Goal: Task Accomplishment & Management: Complete application form

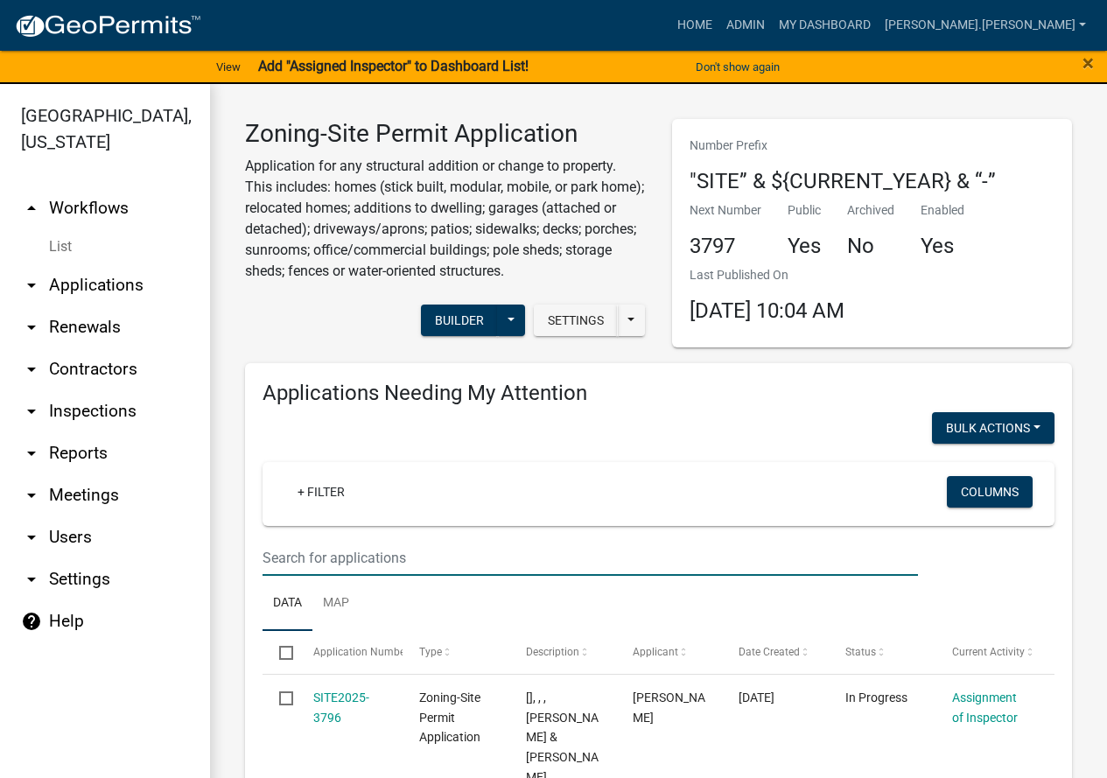
click at [424, 549] on input "text" at bounding box center [590, 558] width 655 height 36
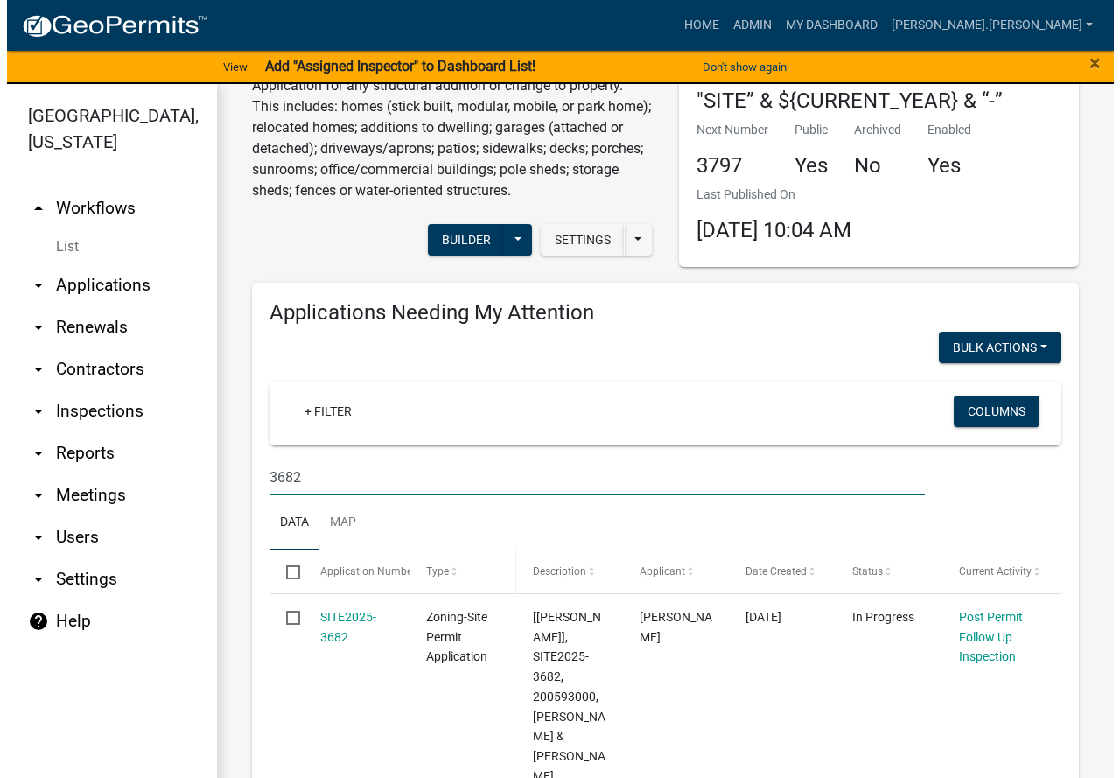
scroll to position [175, 0]
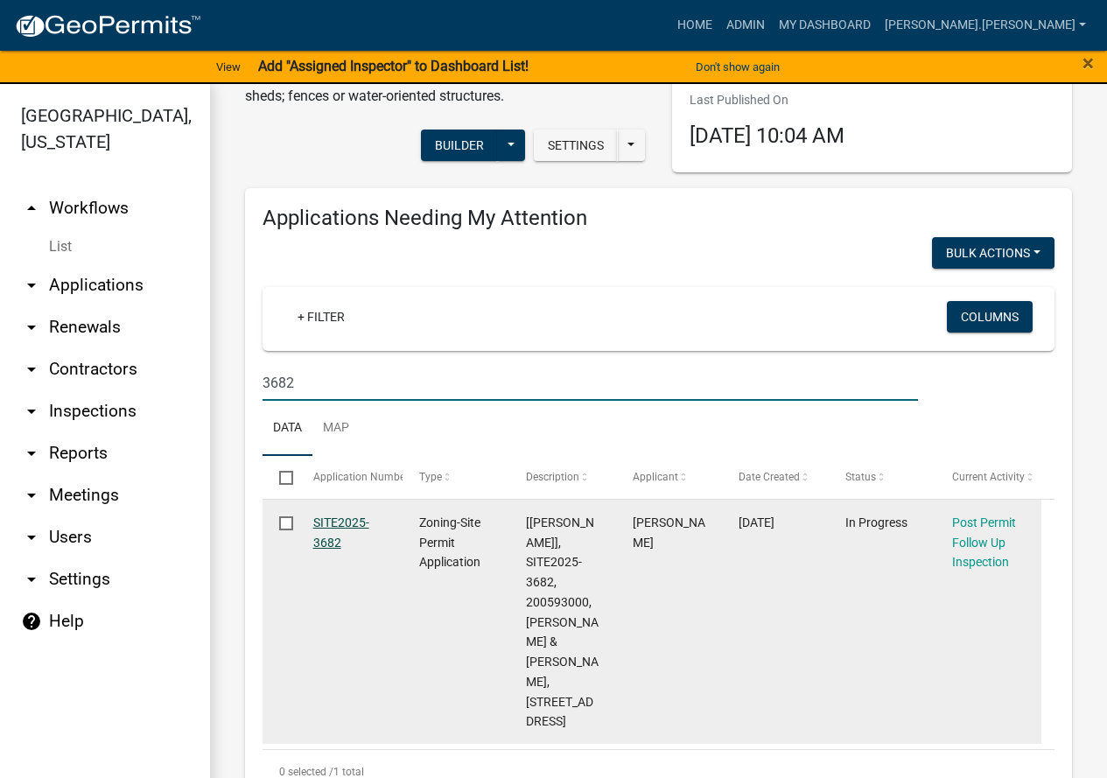
type input "3682"
click at [330, 526] on link "SITE2025-3682" at bounding box center [341, 532] width 56 height 34
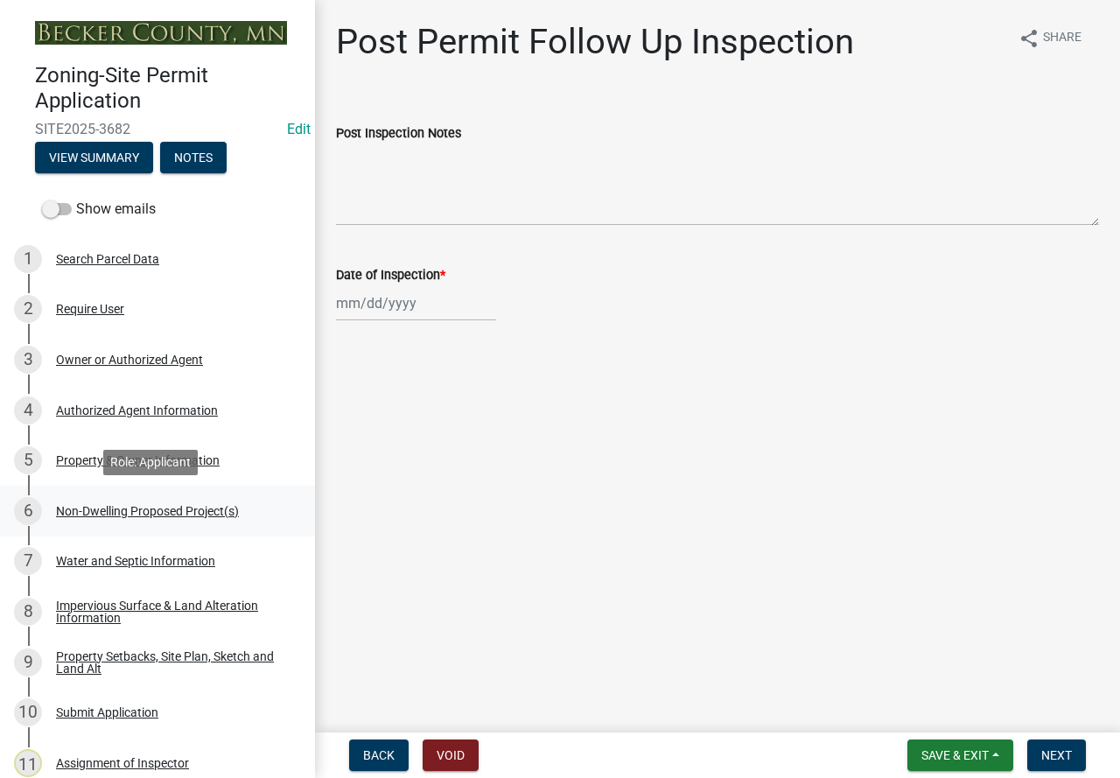
click at [132, 508] on div "Non-Dwelling Proposed Project(s)" at bounding box center [147, 511] width 183 height 12
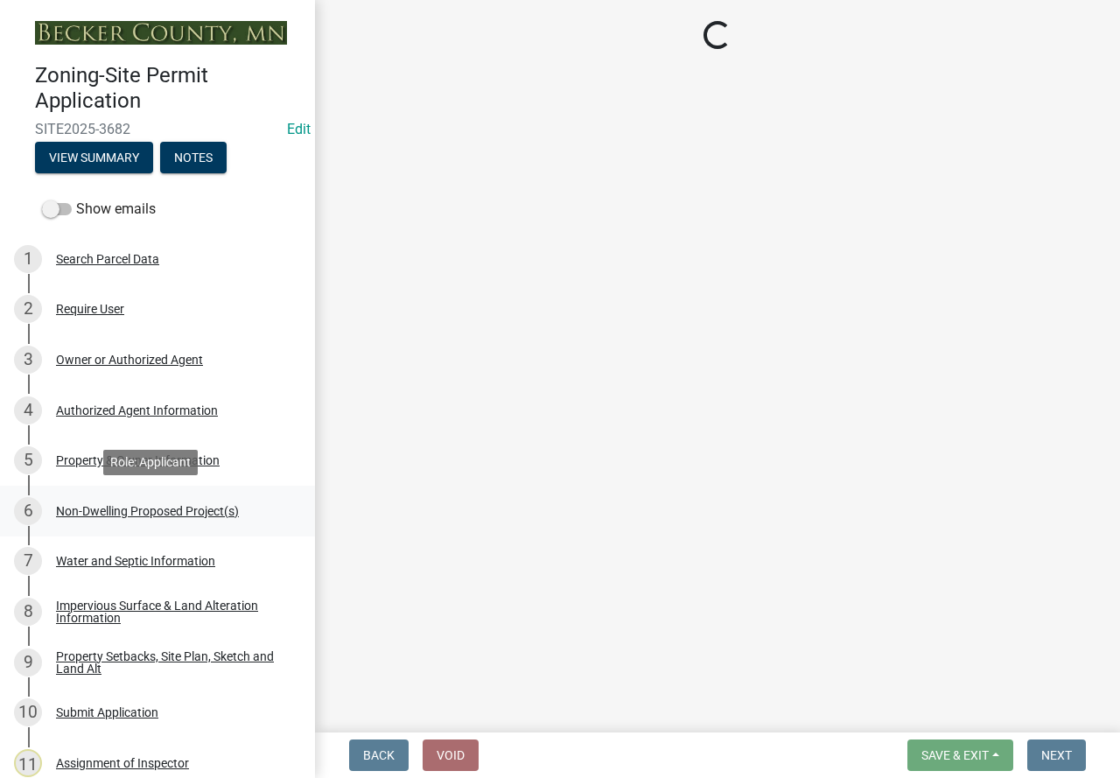
select select "a5382f4e-2a21-46be-869f-58ca50f296b7"
select select "3a2d96d3-fd69-4ed9-bae4-7a5aa03a7e58"
select select "258cbdbc-8629-455d-9fed-6a57bf82144e"
select select "a9a8393f-3c28-47b8-b6d9-84c94641c3fc"
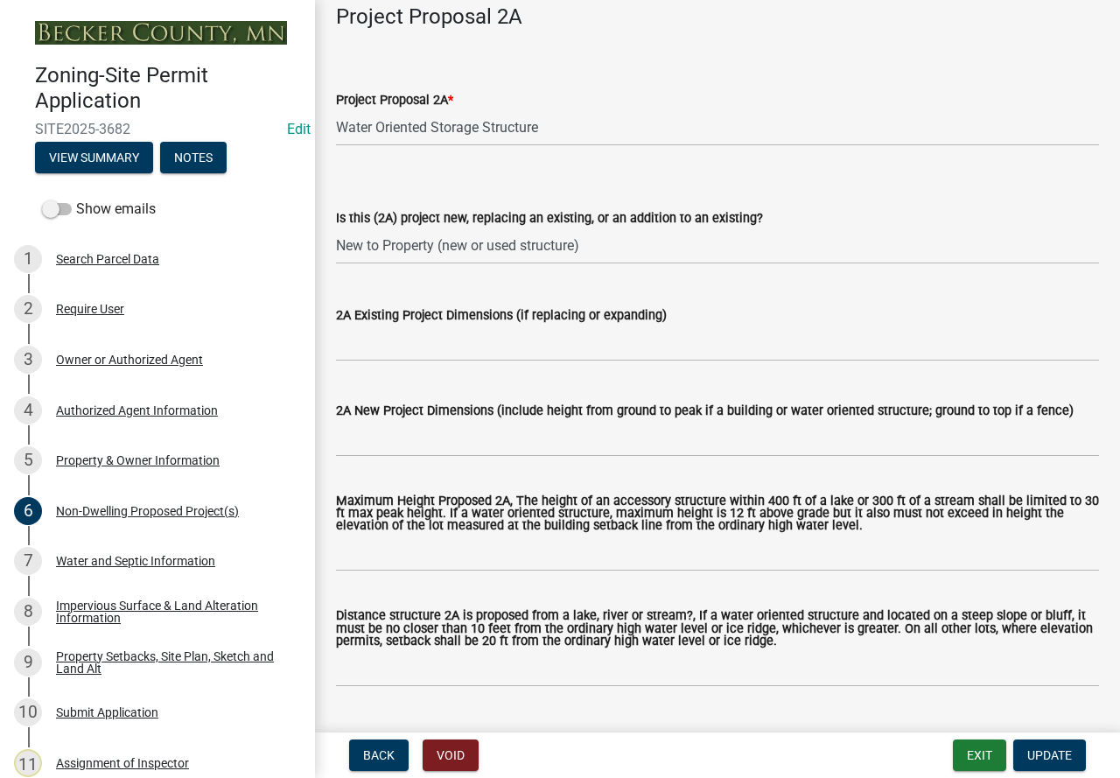
scroll to position [438, 0]
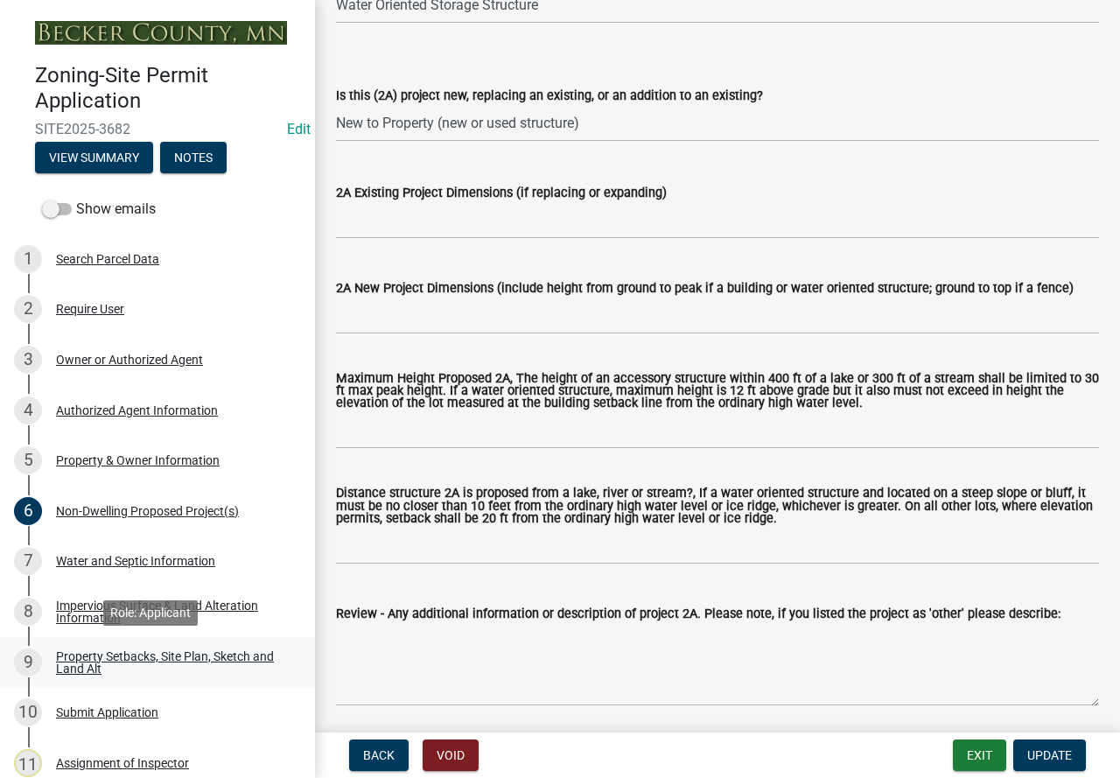
click at [181, 655] on div "Property Setbacks, Site Plan, Sketch and Land Alt" at bounding box center [171, 662] width 231 height 25
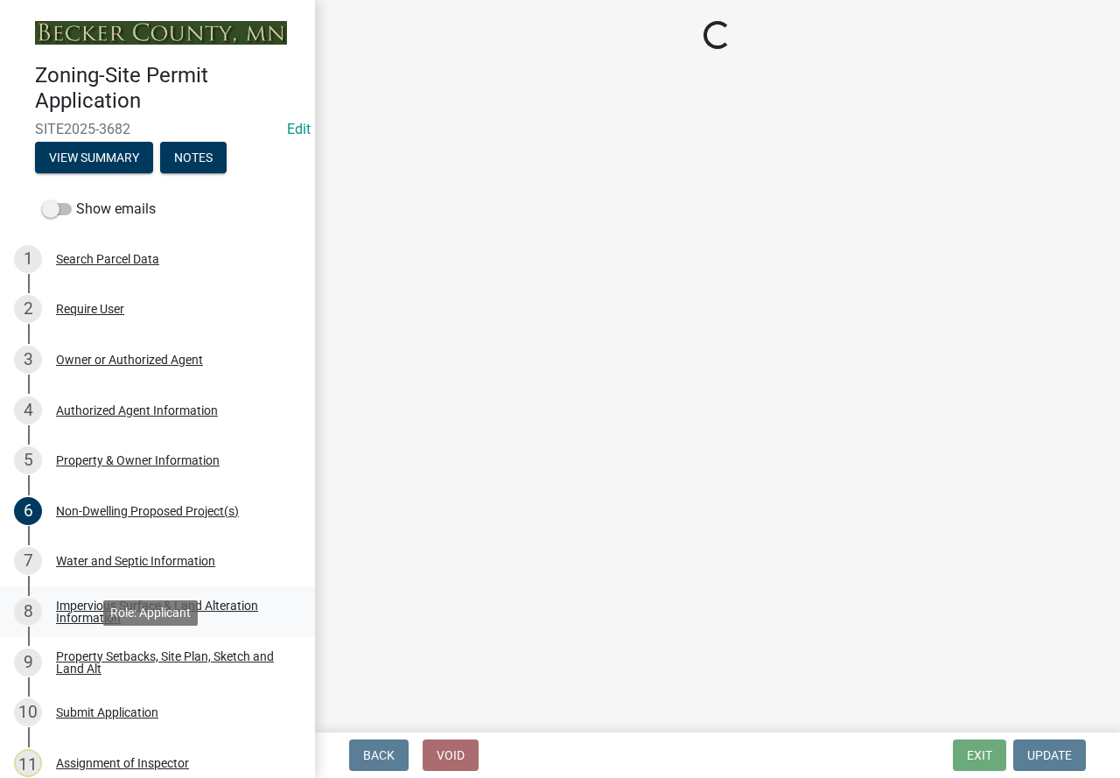
select select "7b13c63f-e699-4112-b373-98fbd28ec536"
select select "b56a4575-9846-47cf-8067-c59a4853da22"
select select "12f785fb-c378-4b18-841c-21c73dc99083"
select select "5c3bc124-316a-4e31-81ed-fa9247a28fef"
select select "aa6c7ffd-a452-4f17-af46-2abaeaed4180"
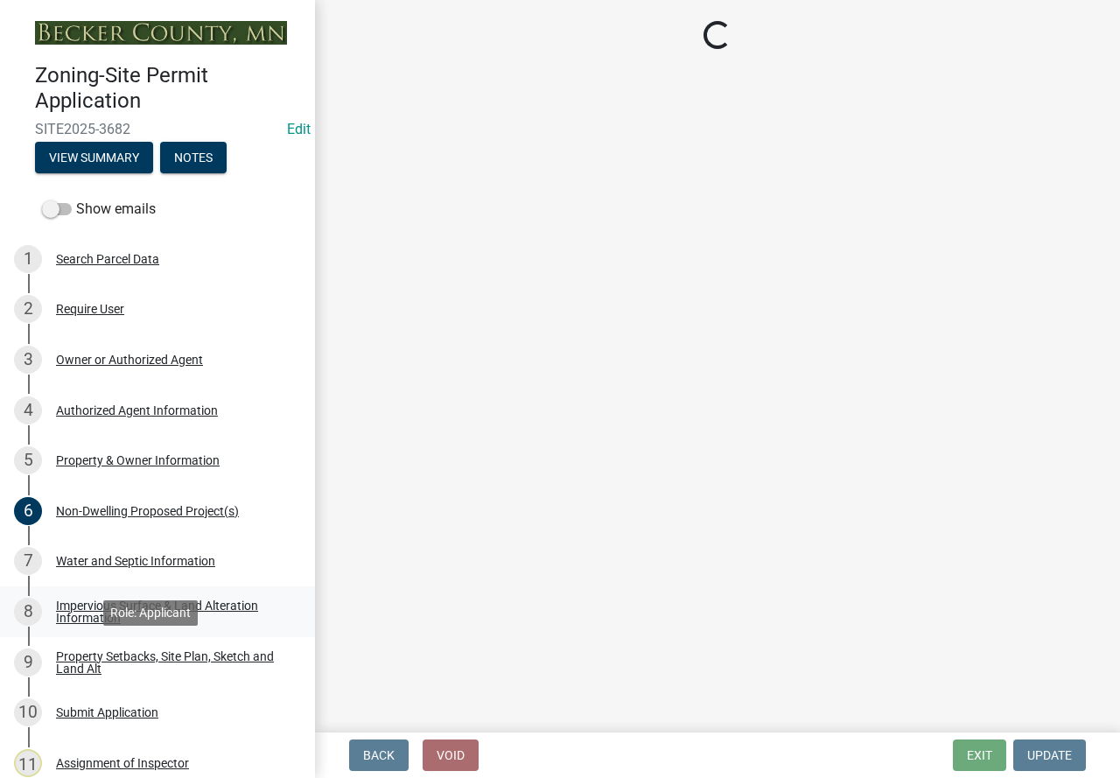
select select "b98836ba-4715-455d-97ab-be9a9df498a8"
select select "c8b8ea71-7088-4e87-a493-7bc88cc2835b"
select select "1418c7e3-4054-4b00-84b5-d09b9560f30a"
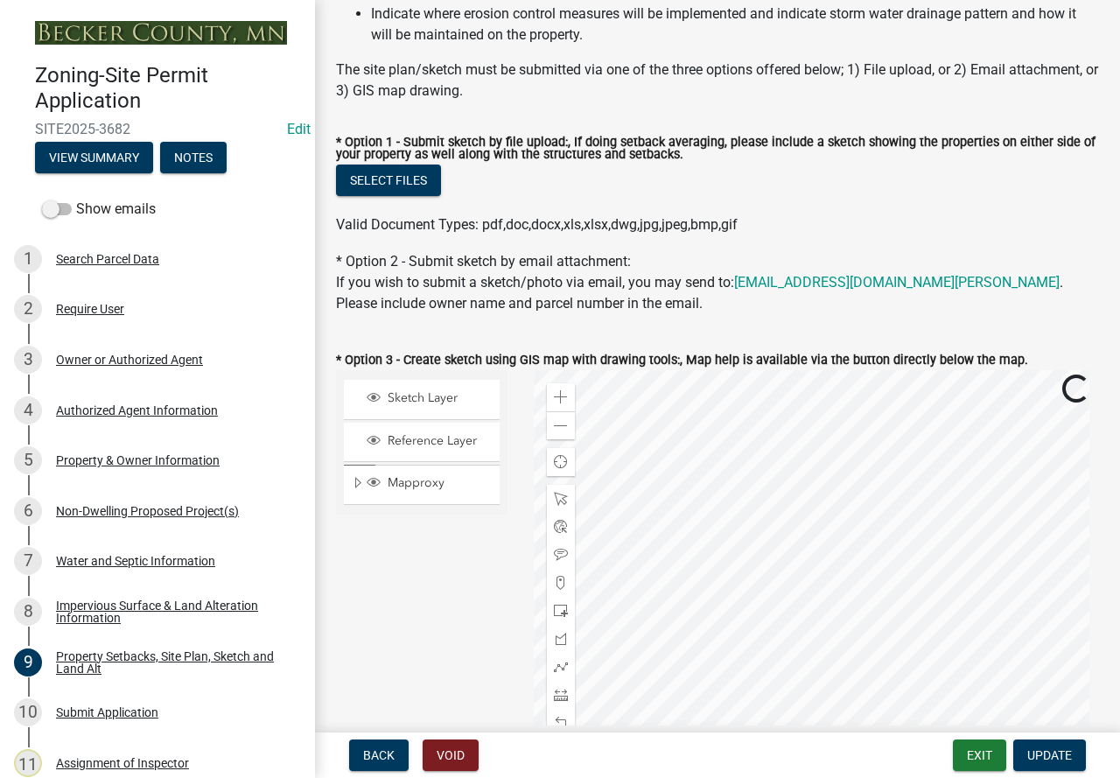
scroll to position [438, 0]
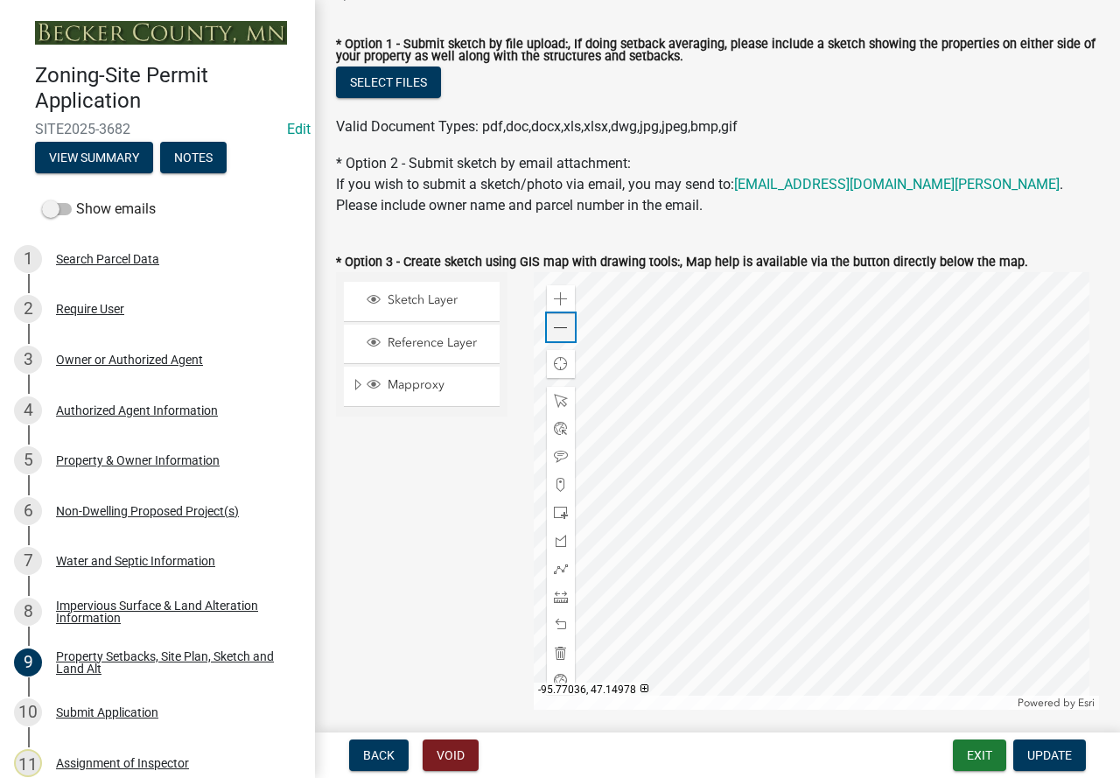
click at [564, 333] on div "Zoom out" at bounding box center [561, 327] width 28 height 28
click at [568, 339] on div "Zoom out" at bounding box center [561, 327] width 28 height 28
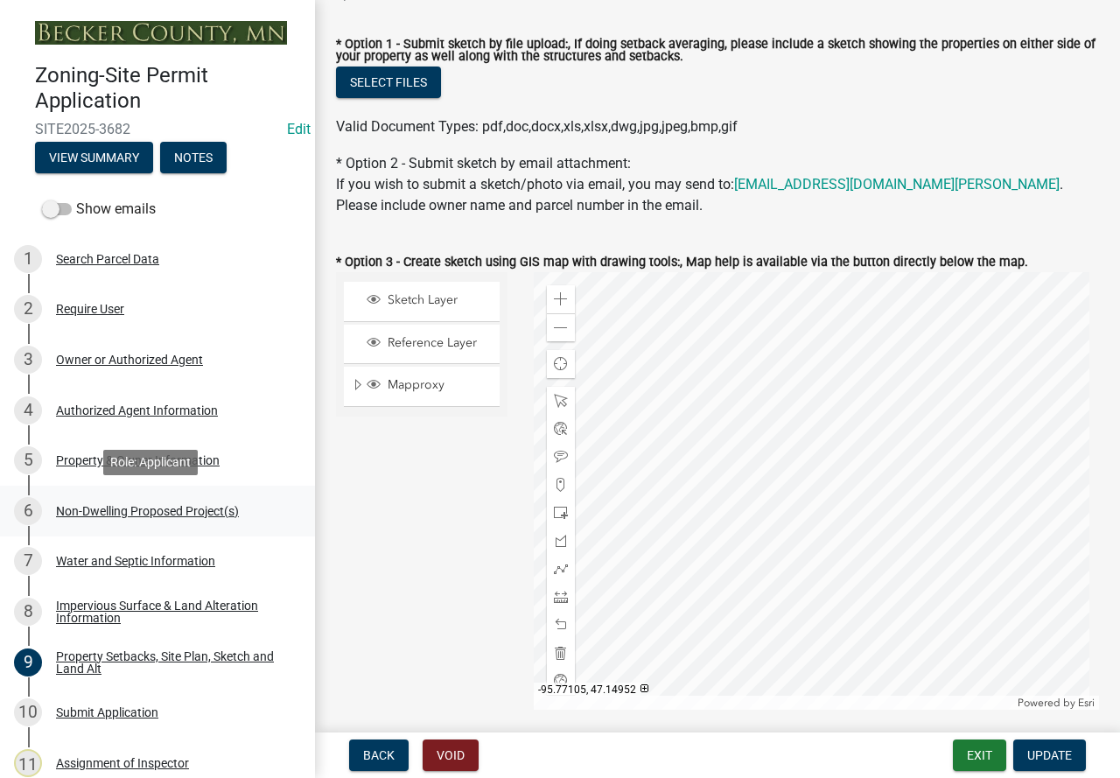
click at [122, 512] on div "Non-Dwelling Proposed Project(s)" at bounding box center [147, 511] width 183 height 12
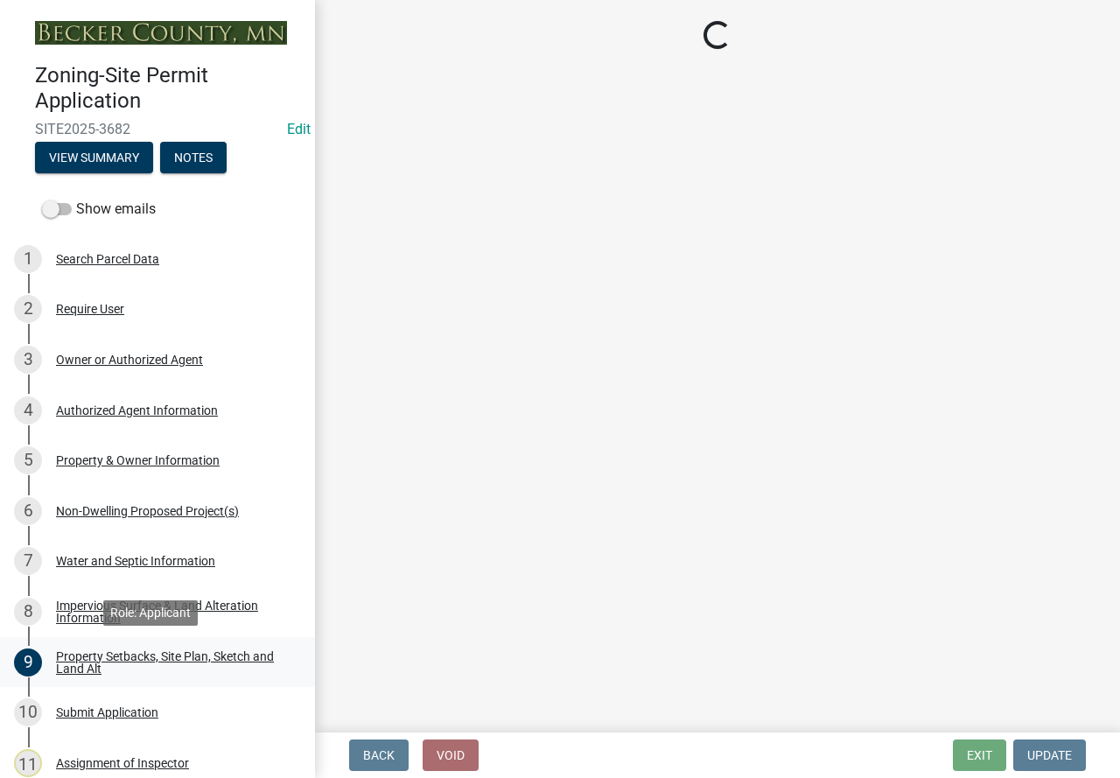
select select "a5382f4e-2a21-46be-869f-58ca50f296b7"
select select "3a2d96d3-fd69-4ed9-bae4-7a5aa03a7e58"
select select "258cbdbc-8629-455d-9fed-6a57bf82144e"
select select "a9a8393f-3c28-47b8-b6d9-84c94641c3fc"
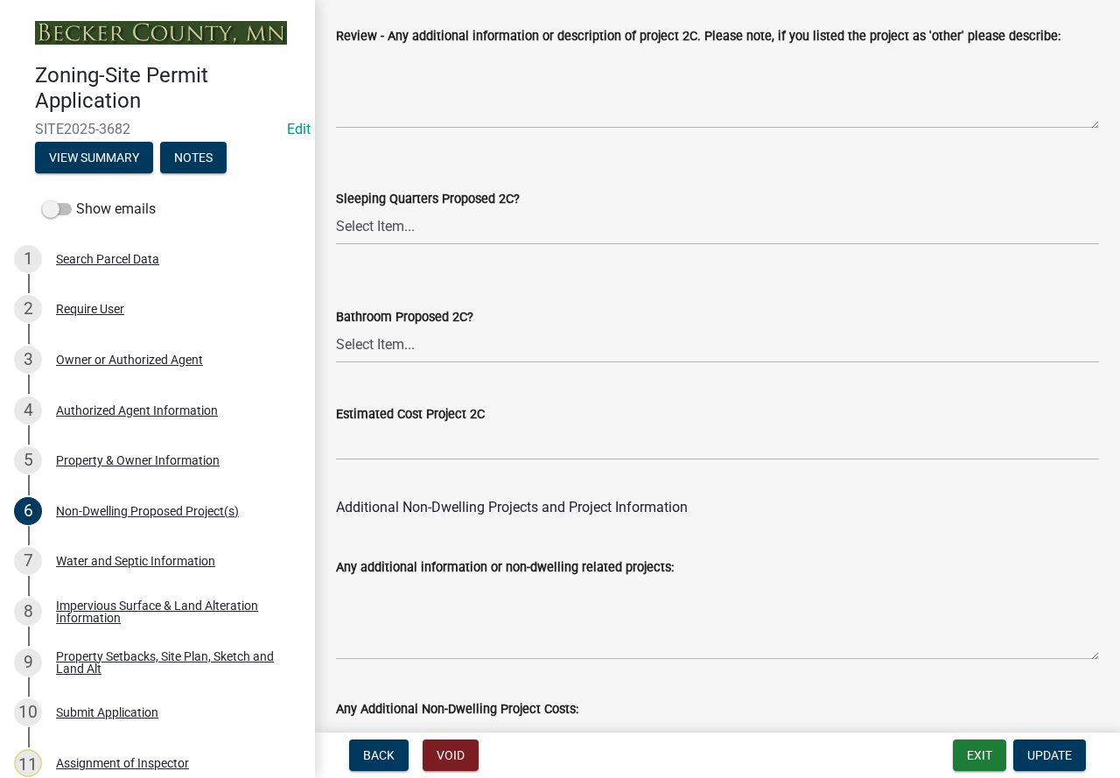
scroll to position [3543, 0]
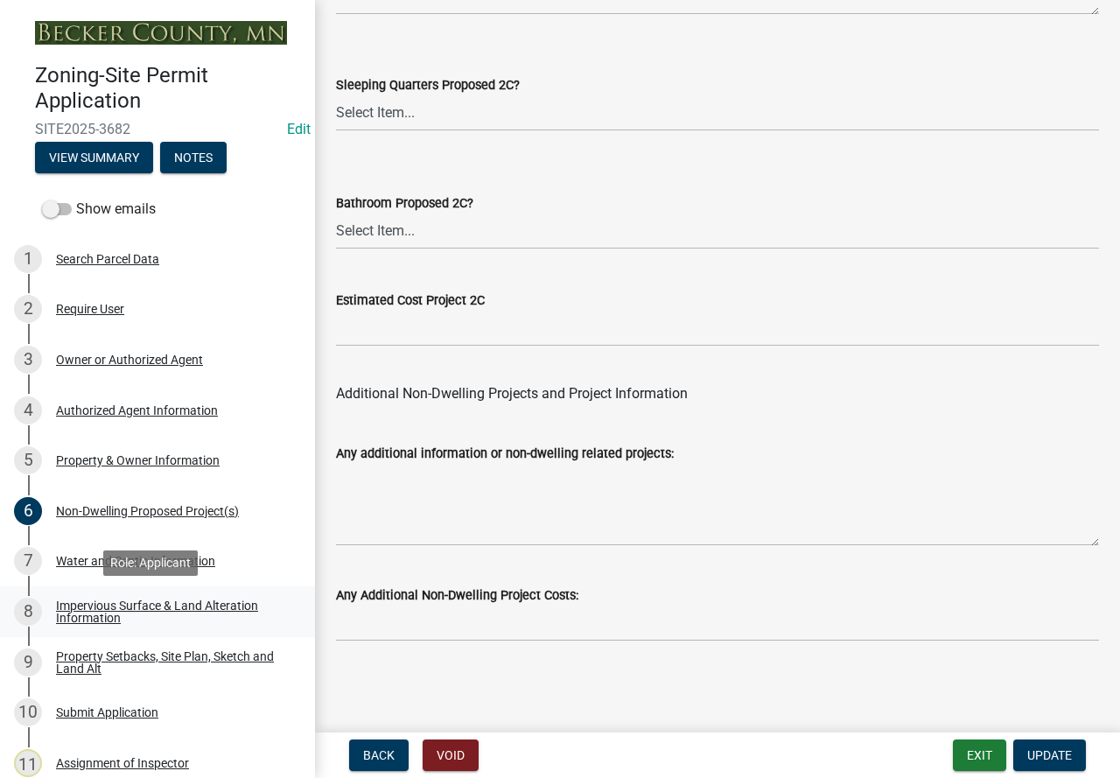
click at [157, 600] on div "Impervious Surface & Land Alteration Information" at bounding box center [171, 611] width 231 height 25
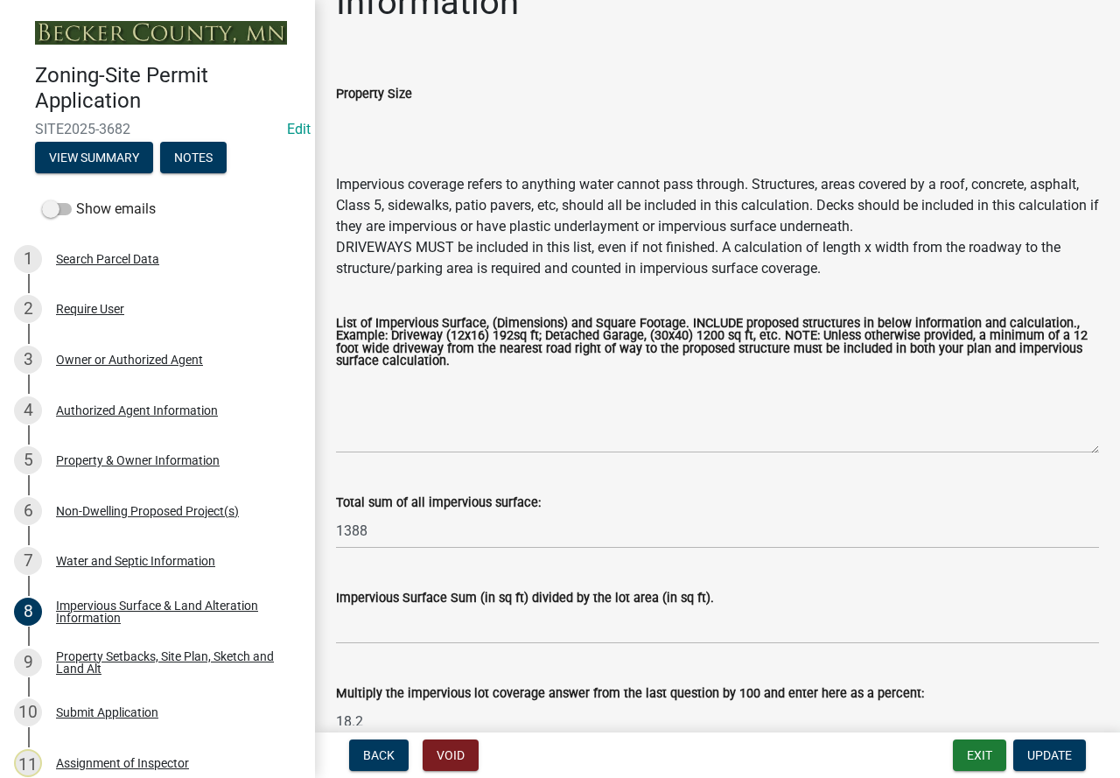
scroll to position [179, 0]
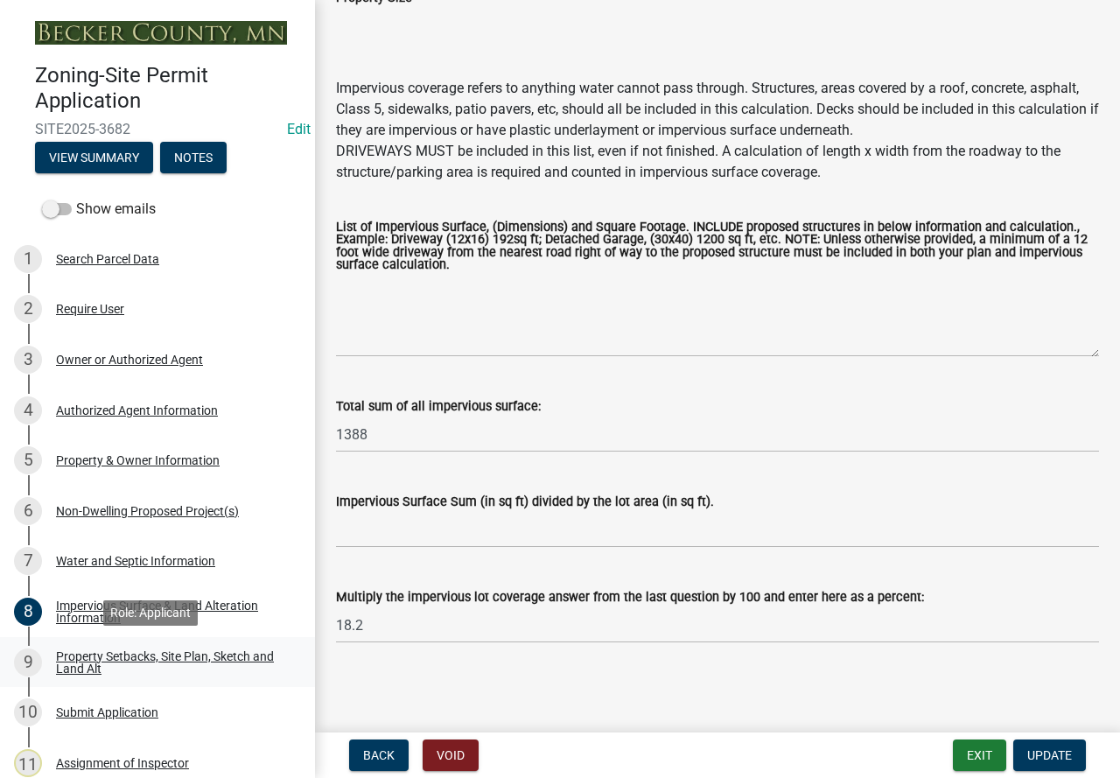
click at [186, 645] on link "9 Property Setbacks, Site Plan, Sketch and Land Alt" at bounding box center [157, 662] width 315 height 51
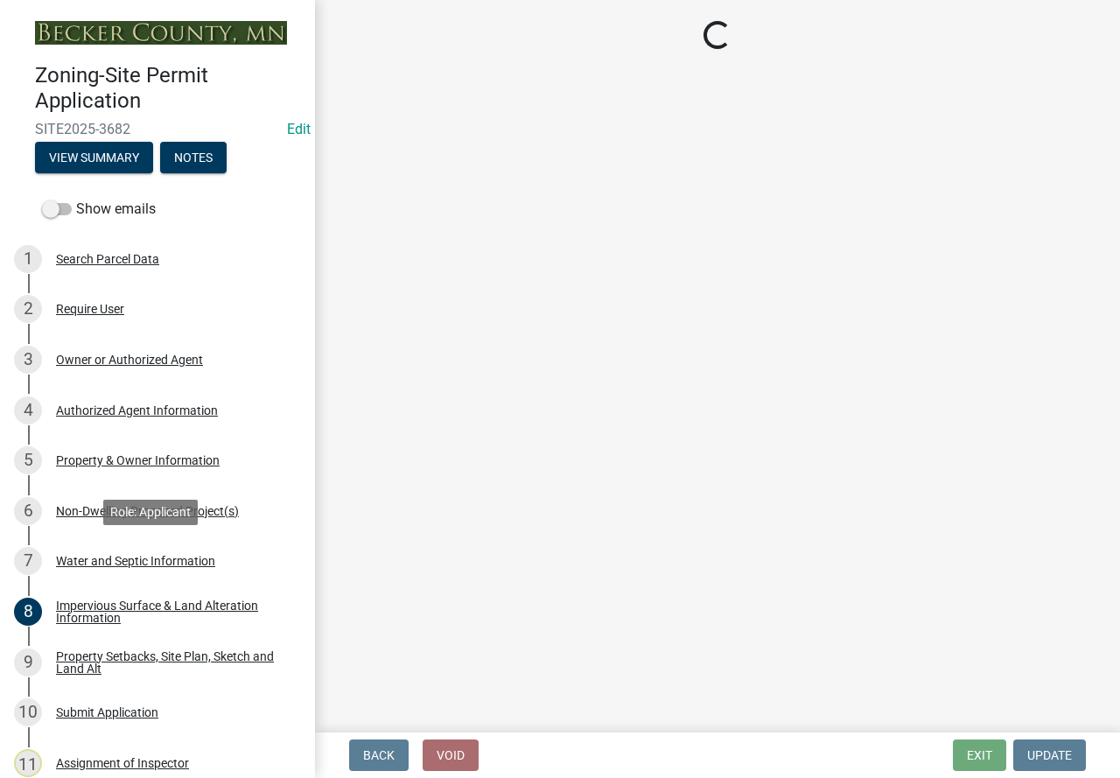
select select "7b13c63f-e699-4112-b373-98fbd28ec536"
select select "b56a4575-9846-47cf-8067-c59a4853da22"
select select "12f785fb-c378-4b18-841c-21c73dc99083"
select select "5c3bc124-316a-4e31-81ed-fa9247a28fef"
select select "aa6c7ffd-a452-4f17-af46-2abaeaed4180"
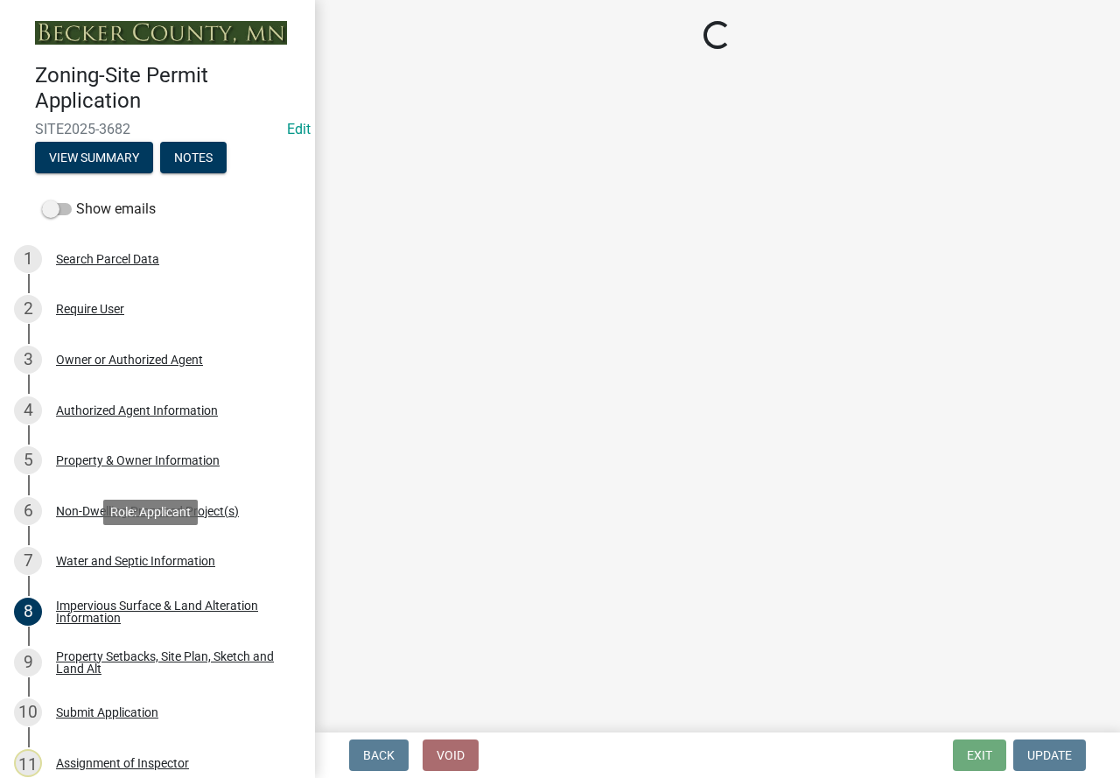
select select "b98836ba-4715-455d-97ab-be9a9df498a8"
select select "c8b8ea71-7088-4e87-a493-7bc88cc2835b"
select select "1418c7e3-4054-4b00-84b5-d09b9560f30a"
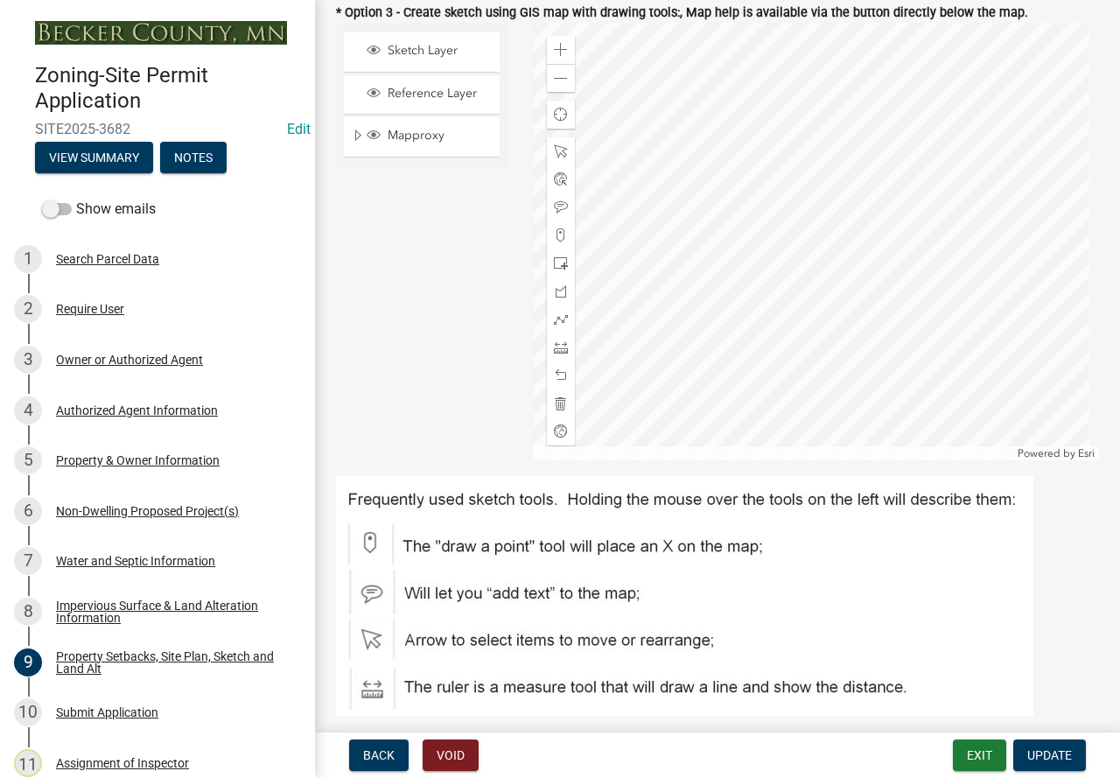
scroll to position [525, 0]
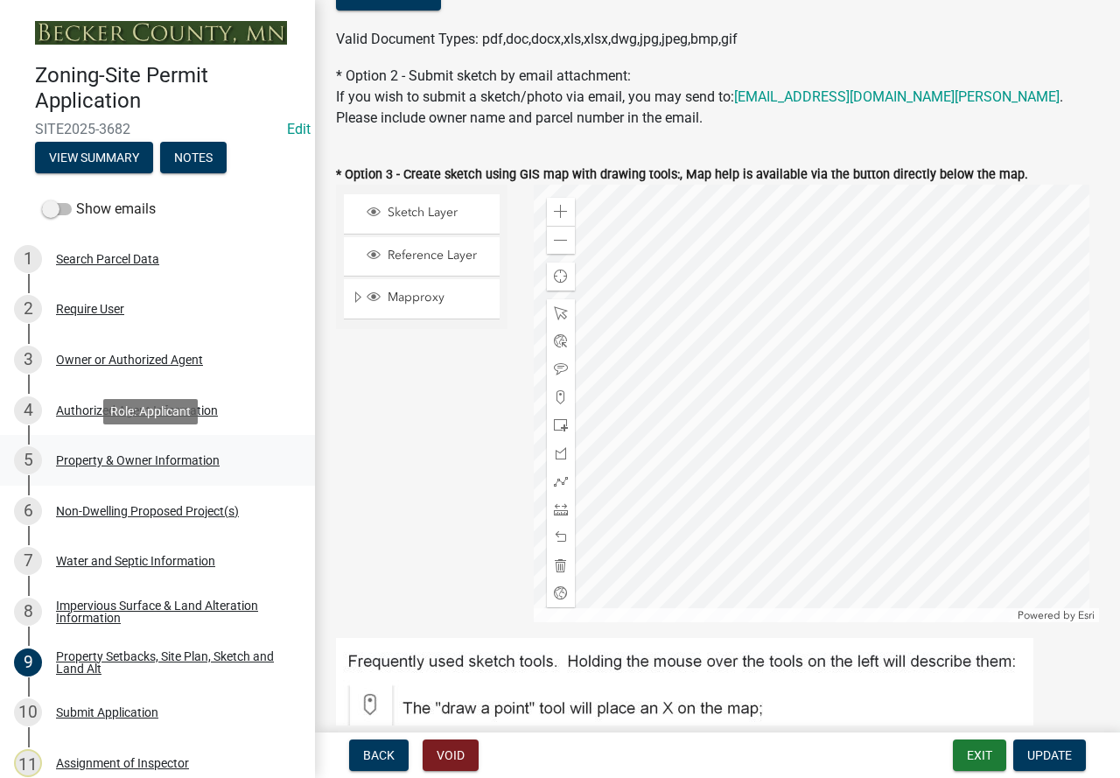
click at [88, 456] on div "Property & Owner Information" at bounding box center [138, 460] width 164 height 12
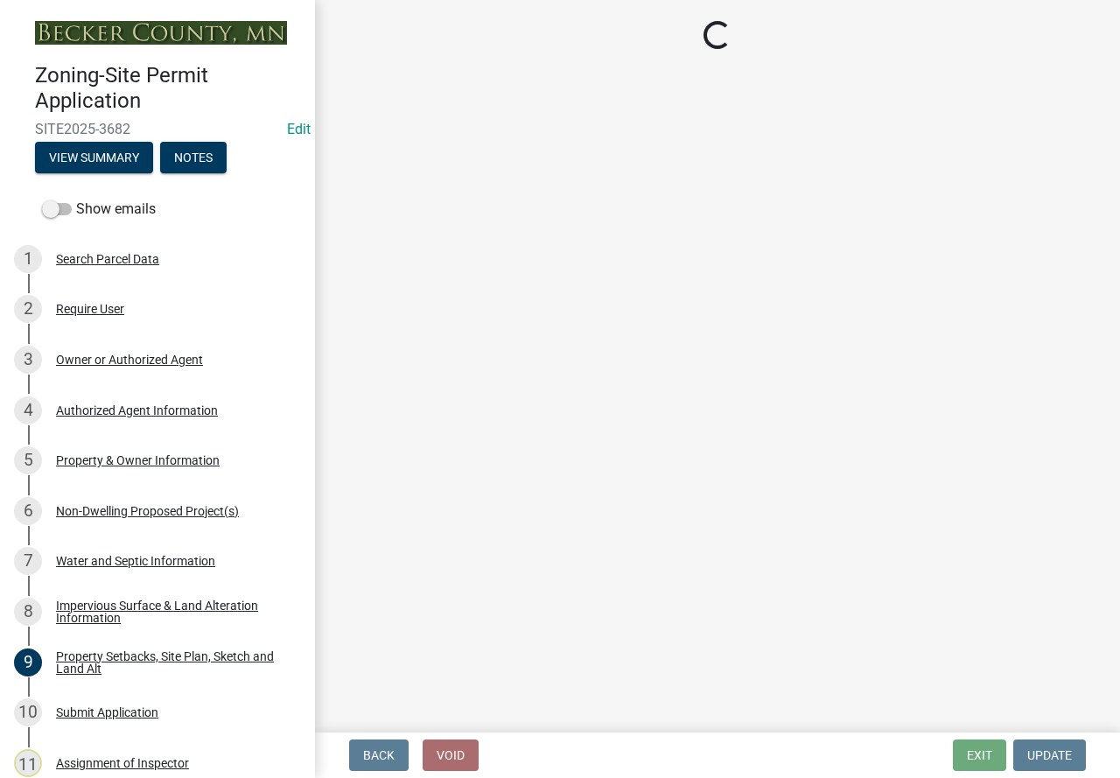
select select "5a3c243d-5cb2-4bc7-bda1-959088d74f81"
select select "bf5301ed-aa66-4b75-9f2b-793e89891956"
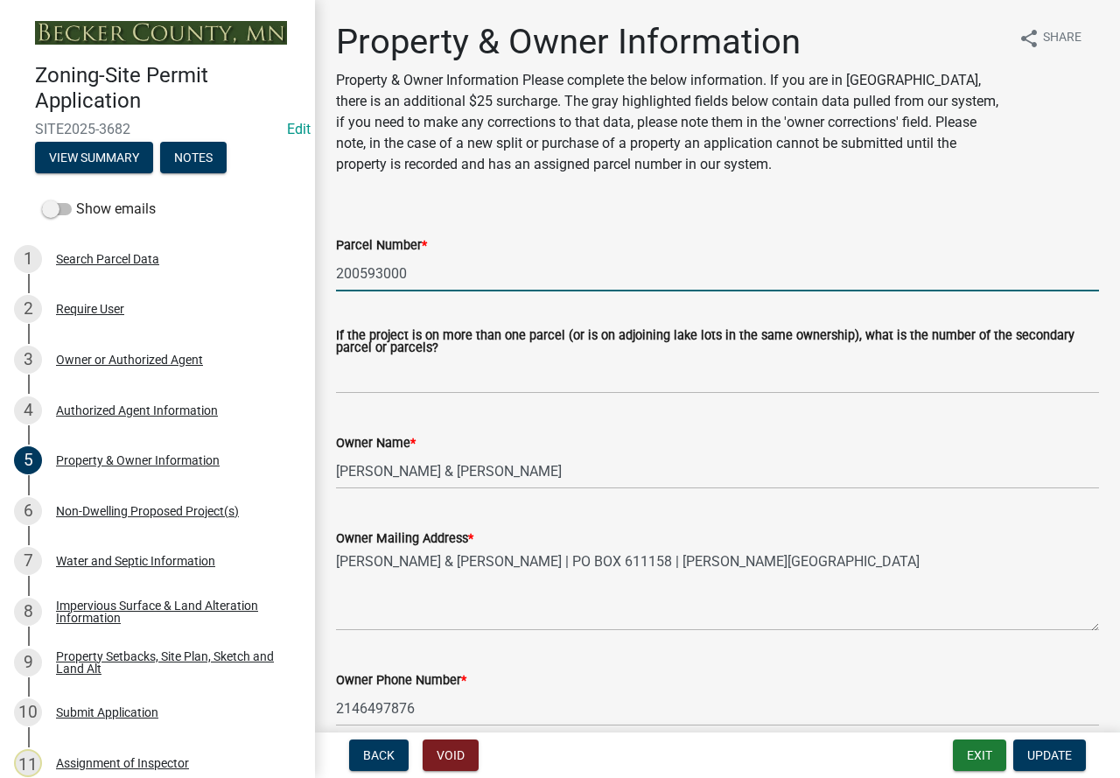
click at [377, 281] on input "200593000" at bounding box center [717, 274] width 763 height 36
